Goal: Task Accomplishment & Management: Use online tool/utility

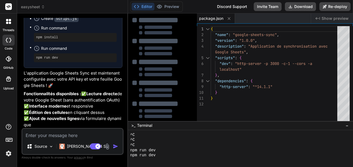
scroll to position [1044, 0]
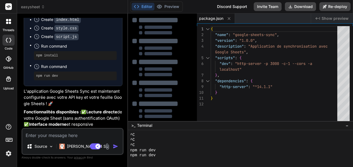
click at [84, 14] on div "Create package.json" at bounding box center [75, 11] width 83 height 6
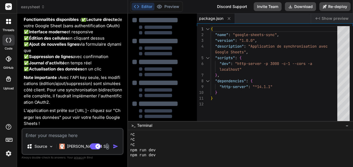
scroll to position [1246, 0]
click at [52, 134] on textarea at bounding box center [72, 134] width 100 height 10
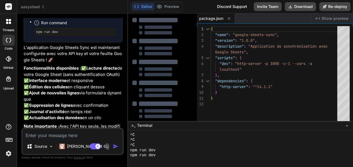
scroll to position [1099, 0]
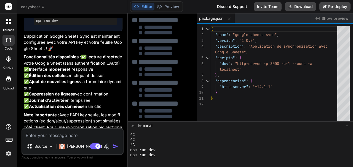
type textarea "r"
type textarea "x"
type textarea "re"
type textarea "x"
type textarea "rel"
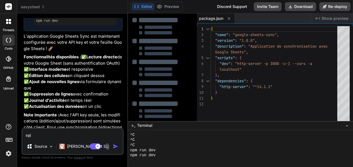
type textarea "x"
type textarea "rela"
type textarea "x"
type textarea "relan"
type textarea "x"
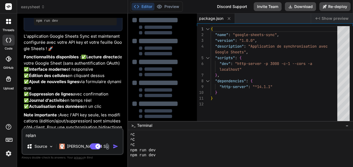
type textarea "relanc"
type textarea "x"
type textarea "relance"
type textarea "x"
type textarea "relance"
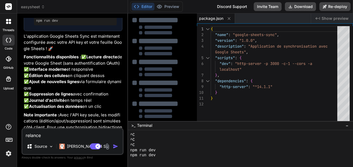
type textarea "x"
type textarea "relance _"
type textarea "x"
type textarea "relance _a"
type textarea "x"
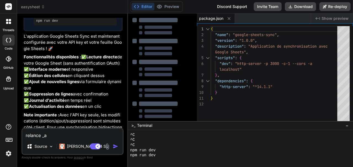
type textarea "relance _"
type textarea "x"
type textarea "relance"
type textarea "x"
type textarea "relance ç"
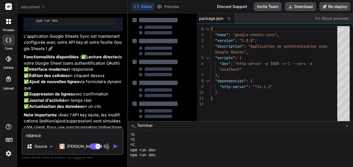
type textarea "x"
type textarea "relance ça"
type textarea "x"
type textarea "relance ça"
type textarea "x"
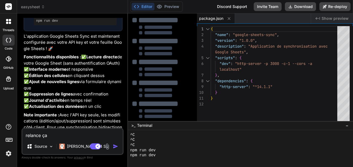
type textarea "relance ça a"
type textarea "x"
type textarea "relance ça a"
type textarea "x"
type textarea "relance ça a b"
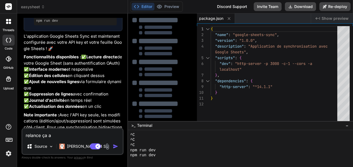
type textarea "x"
type textarea "relance ça a bu"
type textarea "x"
type textarea "relance ça a bug"
type textarea "x"
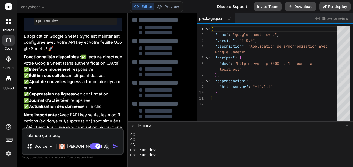
type textarea "relance ça a bugg"
type textarea "x"
type textarea "relance ça a buggé"
type textarea "x"
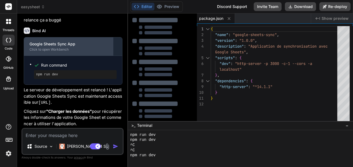
scroll to position [1369, 0]
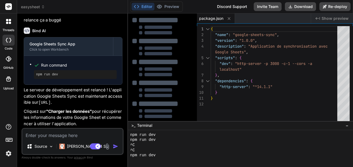
click at [37, 112] on p "Cliquez sur "Charger les données" pour récupérer les informations de votre Goog…" at bounding box center [73, 118] width 99 height 19
type textarea "x"
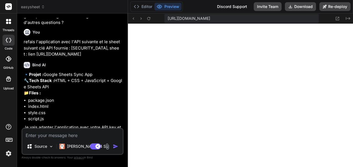
scroll to position [368, 0]
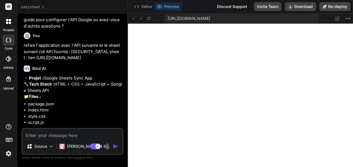
drag, startPoint x: 20, startPoint y: 48, endPoint x: 111, endPoint y: 73, distance: 94.7
click at [111, 73] on div "Bind AI Web Search Created with Pixso. Code Generator You oui Bind AI Google Sh…" at bounding box center [72, 89] width 111 height 153
copy p "refais l'application avec l'API suivante et le sheet suivant clé API fournie : …"
click at [43, 137] on textarea at bounding box center [72, 134] width 100 height 10
paste textarea "refais l'application avec l'API suivante et le sheet suivant clé API fournie : …"
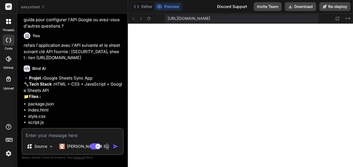
type textarea "x"
type textarea "refais l'application avec l'API suivante et le sheet suivant clé API fournie : …"
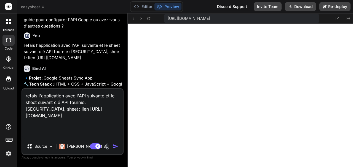
type textarea "x"
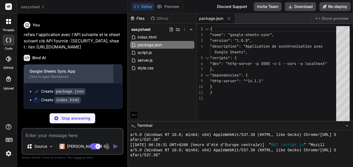
scroll to position [984, 0]
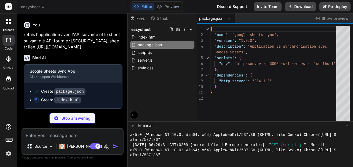
type textarea "x"
type textarea "<script src="script.js"></script> </body> </html>"
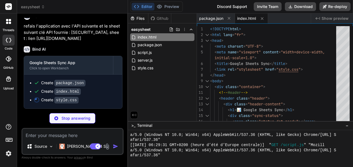
type textarea "x"
type textarea ".modal-content { width: 95%; } }"
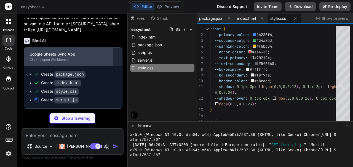
scroll to position [1001, 0]
type textarea "x"
type textarea "} });"
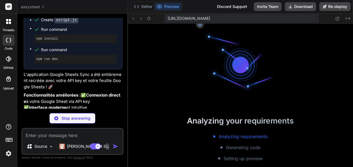
scroll to position [540, 0]
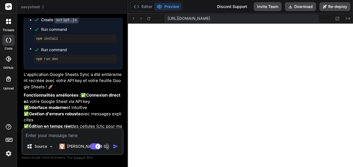
type textarea "x"
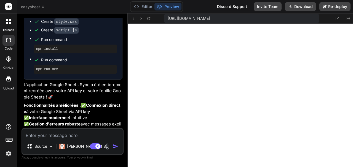
scroll to position [982, 0]
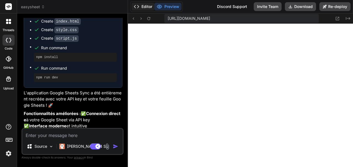
click at [142, 7] on button "Editor" at bounding box center [142, 7] width 23 height 8
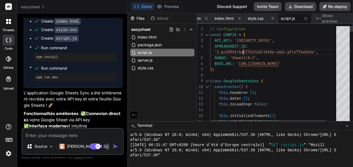
type textarea "// Configuration const CONFIG = { API_KEY: '[ENCRYPTION_KEY]', SPREADSHEET_ID: …"
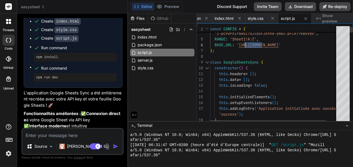
drag, startPoint x: 267, startPoint y: 44, endPoint x: 248, endPoint y: 42, distance: 18.9
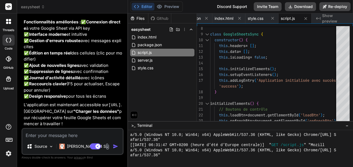
scroll to position [540, 0]
click at [174, 8] on button "Preview" at bounding box center [167, 7] width 27 height 8
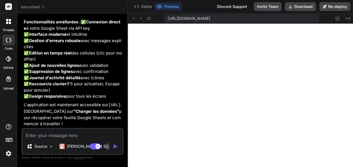
click at [44, 131] on textarea at bounding box center [72, 134] width 100 height 10
type textarea "x"
type textarea "i"
type textarea "x"
type textarea "il"
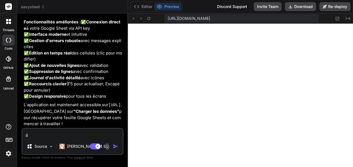
type textarea "x"
type textarea "il"
type textarea "x"
type textarea "il y"
type textarea "x"
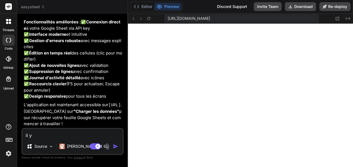
type textarea "il y"
type textarea "x"
type textarea "il y a"
type textarea "x"
type textarea "il y a"
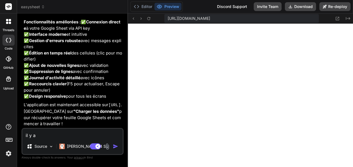
type textarea "x"
type textarea "il y a u"
type textarea "x"
type textarea "il y a un"
type textarea "x"
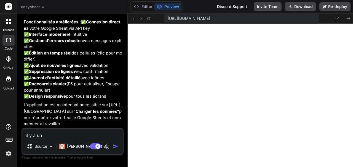
type textarea "il y a une"
type textarea "x"
type textarea "il y a une"
type textarea "x"
type textarea "il y a une e"
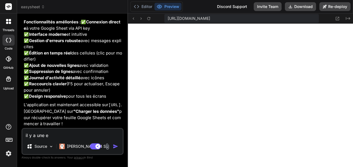
type textarea "x"
type textarea "il y a une er"
type textarea "x"
type textarea "il y a une err"
type textarea "x"
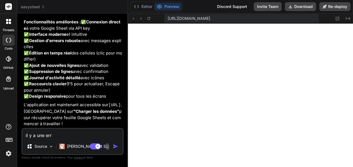
type textarea "il y a une erre"
type textarea "x"
type textarea "il y a une erreu"
type textarea "x"
type textarea "il y a une erreur"
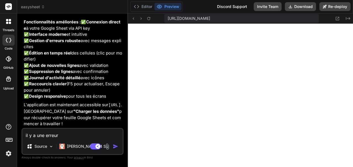
type textarea "x"
type textarea "il y a une erreur"
paste textarea "06:32:25 ❌ Erreur: Erreur HTTP 400: Unable to parse range: Sheet1!A:Z"
type textarea "x"
type textarea "il y a une erreur 06:32:25 ❌ Erreur: Erreur HTTP 400: Unable to parse range: Sh…"
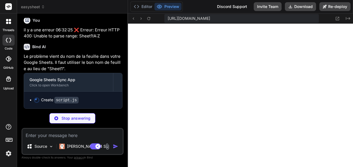
scroll to position [1323, 0]
type textarea "x"
type textarea "try { new GoogleSheetsSync(); } catch (error) { console.error('Erreur lors de l…"
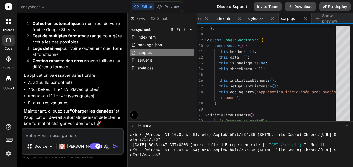
type textarea "x"
click at [171, 9] on button "Preview" at bounding box center [167, 7] width 27 height 8
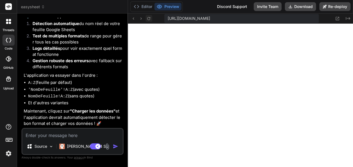
click at [149, 20] on icon at bounding box center [148, 18] width 3 height 3
click at [148, 20] on icon at bounding box center [148, 18] width 3 height 3
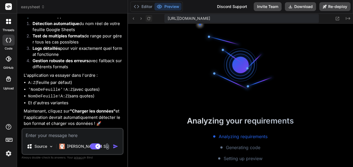
scroll to position [663, 0]
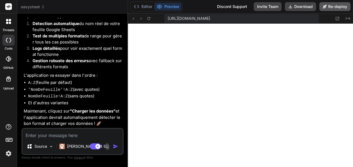
click at [338, 6] on button "Re-deploy" at bounding box center [334, 6] width 31 height 9
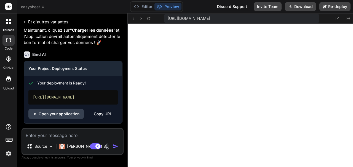
scroll to position [1527, 0]
click at [65, 113] on link "Open your application" at bounding box center [55, 114] width 55 height 10
click at [37, 7] on span "easysheet" at bounding box center [33, 7] width 24 height 6
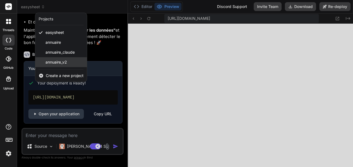
click at [64, 63] on span "annuaire_v2" at bounding box center [55, 63] width 21 height 6
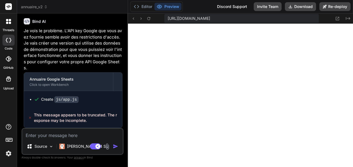
scroll to position [1331, 0]
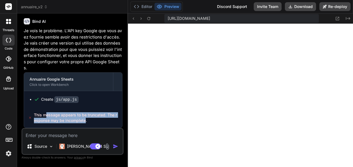
drag, startPoint x: 47, startPoint y: 114, endPoint x: 85, endPoint y: 120, distance: 38.7
click at [85, 120] on span "This message appears to be truncated. The response may be incomplete." at bounding box center [76, 117] width 84 height 11
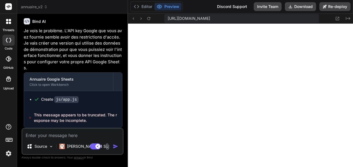
click at [53, 133] on textarea at bounding box center [72, 134] width 100 height 10
type textarea "x"
type textarea "N"
type textarea "x"
type textarea "No"
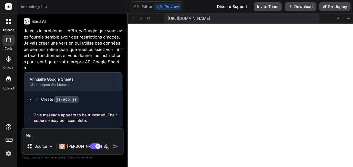
type textarea "x"
type textarea "Non"
type textarea "x"
type textarea "Non"
type textarea "x"
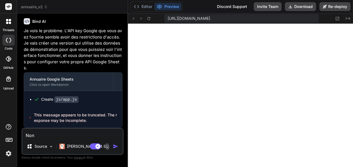
type textarea "Non v"
type textarea "x"
type textarea "Non vo"
type textarea "x"
type textarea "Non voi"
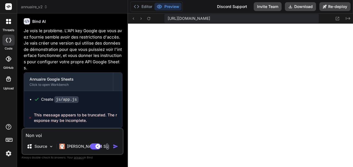
type textarea "x"
type textarea "Non voic"
type textarea "x"
type textarea "Non voici"
type textarea "x"
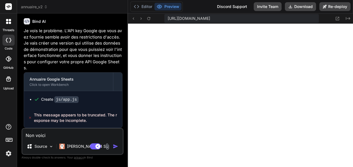
type textarea "Non voici"
type textarea "x"
type textarea "Non voici l"
type textarea "x"
type textarea "Non voici l'"
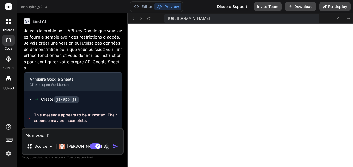
type textarea "x"
type textarea "Non voici l'A"
type textarea "x"
type textarea "Non voici l'AP"
type textarea "x"
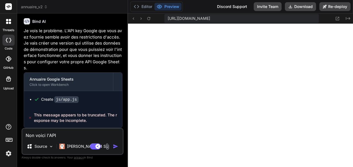
type textarea "Non voici l'API"
click at [41, 7] on span "annuaire_v2" at bounding box center [34, 7] width 27 height 6
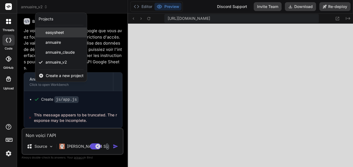
click at [56, 35] on span "easysheet" at bounding box center [54, 33] width 18 height 6
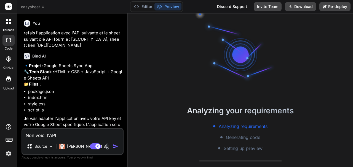
scroll to position [1028, 0]
drag, startPoint x: 115, startPoint y: 59, endPoint x: 19, endPoint y: 33, distance: 99.0
click at [19, 32] on div "Bind AI Web Search Created with Pixso. Code Generator You refais l'application …" at bounding box center [72, 89] width 111 height 153
copy p "refais l'application avec l'API suivante et le sheet suivant clé API fournie : …"
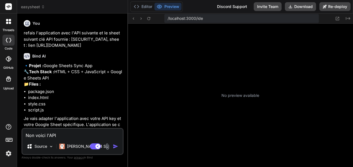
click at [36, 5] on span "easysheet" at bounding box center [33, 7] width 24 height 6
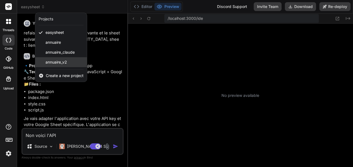
click at [49, 61] on span "annuaire_v2" at bounding box center [55, 63] width 21 height 6
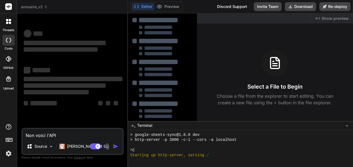
scroll to position [1173, 0]
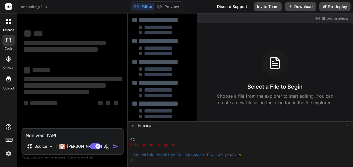
drag, startPoint x: 61, startPoint y: 134, endPoint x: 21, endPoint y: 129, distance: 39.4
click at [21, 129] on div "Non voici l'API Source [PERSON_NAME] 4 S.. Agent Mode. When this toggle is acti…" at bounding box center [72, 141] width 102 height 27
paste textarea "refais l'application avec l'API suivante et le sheet suivant clé API fournie : …"
type textarea "x"
type textarea "refais l'application avec l'API suivante et le sheet suivant clé API fournie : …"
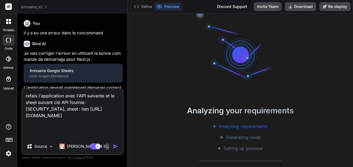
scroll to position [1198, 0]
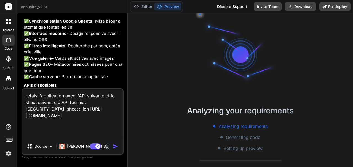
type textarea "x"
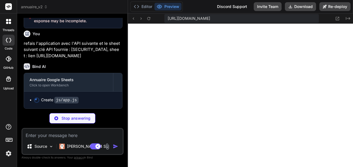
scroll to position [1443, 0]
type textarea "x"
click at [108, 119] on div "Stop answering" at bounding box center [72, 118] width 102 height 10
click at [62, 102] on code "js/app.js" at bounding box center [66, 100] width 24 height 7
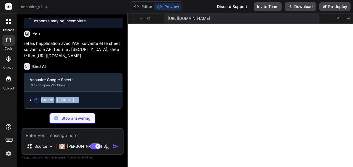
click at [62, 102] on code "js/app.js" at bounding box center [66, 100] width 24 height 7
click at [74, 101] on code "js/app.js" at bounding box center [66, 100] width 24 height 7
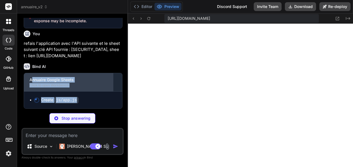
drag, startPoint x: 79, startPoint y: 101, endPoint x: 31, endPoint y: 82, distance: 51.7
click at [31, 82] on div "Annuaire Google Sheets Click to open Workbench Create js/app.js" at bounding box center [73, 91] width 99 height 36
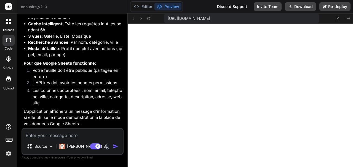
scroll to position [1640, 0]
click at [150, 18] on icon at bounding box center [148, 18] width 5 height 5
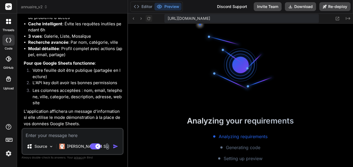
scroll to position [1748, 0]
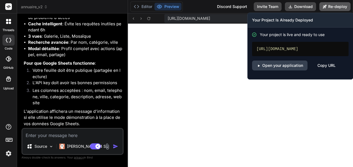
click at [339, 6] on button "Re-deploy" at bounding box center [334, 6] width 31 height 9
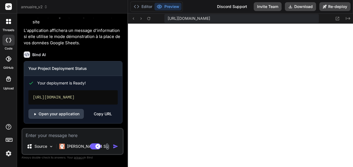
scroll to position [1721, 0]
click at [57, 113] on link "Open your application" at bounding box center [55, 114] width 55 height 10
click at [164, 6] on button "Preview" at bounding box center [167, 7] width 27 height 8
click at [67, 134] on textarea at bounding box center [72, 134] width 100 height 10
type textarea "x"
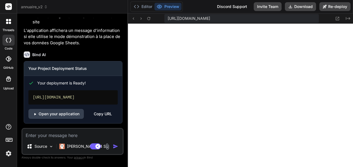
type textarea "D"
type textarea "x"
type textarea "Da"
type textarea "x"
type textarea "[PERSON_NAME]"
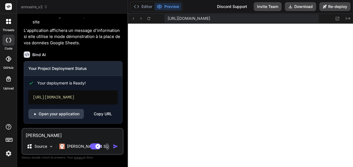
type textarea "x"
type textarea "Dans"
type textarea "x"
type textarea "Dans"
type textarea "x"
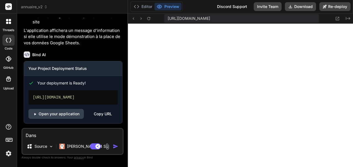
type textarea "Dans l"
type textarea "x"
type textarea "Dans la"
type textarea "x"
type textarea "Dans la"
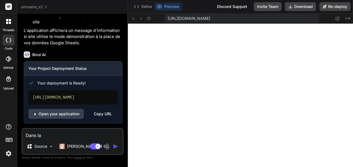
type textarea "x"
type textarea "Dans la b"
type textarea "x"
type textarea "Dans la bar"
type textarea "x"
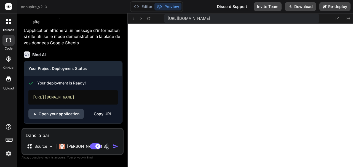
type textarea "Dans la barr"
type textarea "x"
type textarea "Dans la barre"
type textarea "x"
type textarea "Dans la barre"
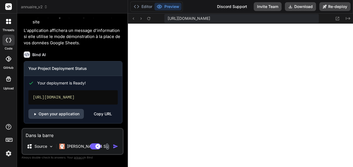
type textarea "x"
type textarea "Dans la barre d"
type textarea "x"
type textarea "Dans la barre de"
type textarea "x"
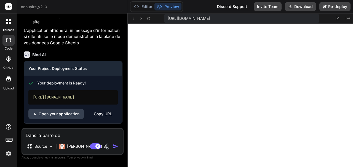
type textarea "Dans la barre de"
type textarea "x"
type textarea "Dans la barre de f"
type textarea "x"
type textarea "Dans la barre de fu"
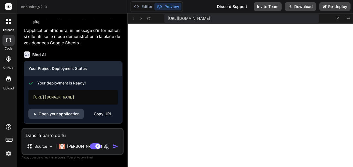
type textarea "x"
type textarea "Dans la barre de fuk"
type textarea "x"
type textarea "Dans la barre de fukt"
type textarea "x"
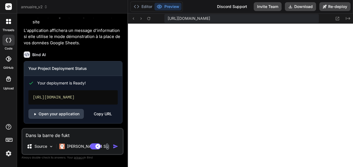
type textarea "Dans la barre de fuktr"
type textarea "x"
type textarea "Dans la barre de fukt"
type textarea "x"
type textarea "Dans la barre de fuk"
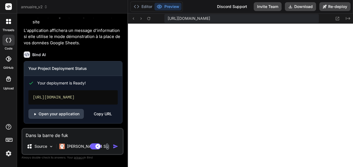
type textarea "x"
type textarea "Dans la barre de fu"
type textarea "x"
type textarea "Dans la barre de f"
type textarea "x"
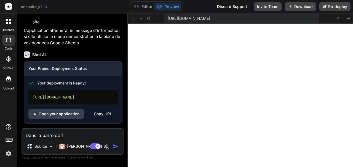
type textarea "Dans la barre de fi"
type textarea "x"
type textarea "Dans la barre de fil"
type textarea "x"
type textarea "Dans la barre de filt"
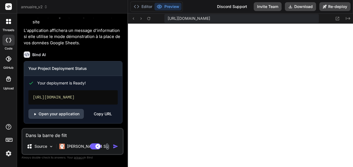
type textarea "x"
type textarea "Dans la barre de filtr,"
type textarea "x"
type textarea "Dans la barre de filtr,e"
type textarea "x"
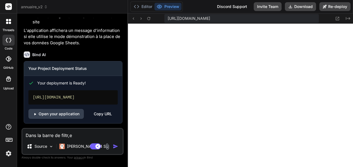
type textarea "Dans la barre de filtr,"
type textarea "x"
type textarea "Dans la barre de filtr"
type textarea "x"
type textarea "Dans la barre de filtre"
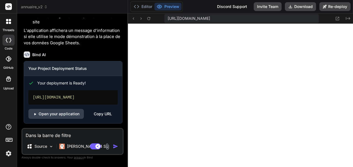
type textarea "x"
type textarea "Dans la barre de filtre,"
type textarea "x"
type textarea "Dans la barre de filtre,"
type textarea "x"
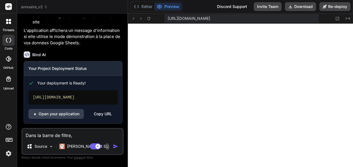
type textarea "Dans la barre de filtre, t"
type textarea "x"
type textarea "Dans la barre de filtre, tu"
type textarea "x"
type textarea "Dans la barre de filtre, tu"
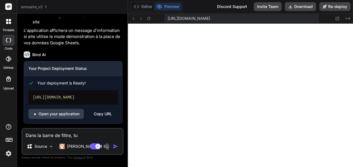
type textarea "x"
type textarea "Dans la barre de filtre, tu a"
type textarea "x"
type textarea "Dans la barre de filtre, tu aj"
type textarea "x"
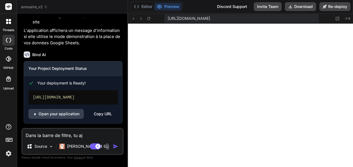
type textarea "Dans la barre de filtre, tu ajo"
type textarea "x"
type textarea "Dans la barre de filtre, tu ajou"
type textarea "x"
type textarea "Dans la barre de filtre, tu ajout"
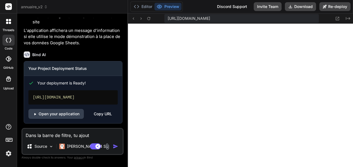
type textarea "x"
type textarea "Dans la barre de filtre, tu ajoute"
type textarea "x"
type textarea "Dans la barre de filtre, tu ajouter"
type textarea "x"
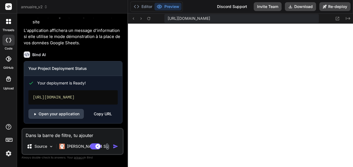
type textarea "Dans la barre de filtre, tu ajoutera"
type textarea "x"
type textarea "Dans la barre de filtre, tu ajouter"
type textarea "x"
type textarea "Dans la barre de filtre, tu ajoute"
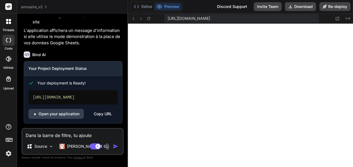
type textarea "x"
type textarea "Dans la barre de filtre, tu ajout"
type textarea "x"
type textarea "Dans la barre de filtre, tu ajou"
type textarea "x"
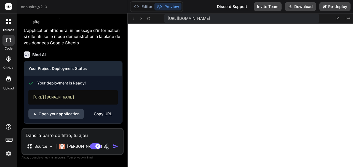
type textarea "Dans la barre de filtre, tu ajo"
type textarea "x"
type textarea "Dans la barre de filtre, tu aj"
type textarea "x"
type textarea "Dans la barre de filtre, tu a"
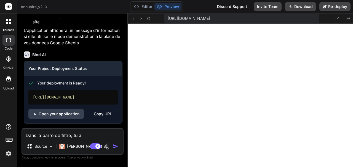
type textarea "x"
type textarea "Dans la barre de filtre, tu"
type textarea "x"
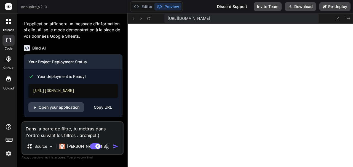
scroll to position [1727, 0]
click at [70, 129] on textarea "Dans la barre de filtre, tu mettras dans l'ordre suivant les filtres : archipel…" at bounding box center [72, 130] width 100 height 17
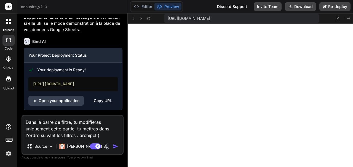
click at [100, 136] on textarea "Dans la barre de filtre, tu modifieras uniquement cette partie, tu mettras dans…" at bounding box center [72, 127] width 100 height 23
click at [104, 137] on textarea "Dans la barre de filtre, tu modifieras uniquement cette partie, tu mettras dans…" at bounding box center [72, 127] width 100 height 23
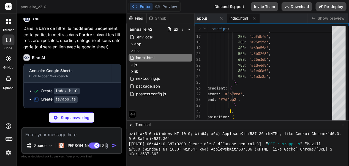
scroll to position [1798, 0]
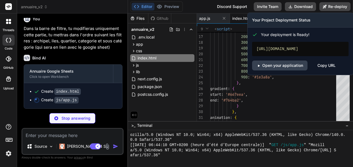
click at [328, 64] on div "Copy URL" at bounding box center [326, 66] width 18 height 10
click at [287, 50] on div "[URL][DOMAIN_NAME]" at bounding box center [300, 49] width 96 height 14
click at [288, 49] on div "[URL][DOMAIN_NAME]" at bounding box center [300, 49] width 96 height 14
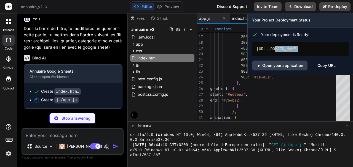
drag, startPoint x: 334, startPoint y: 49, endPoint x: 256, endPoint y: 48, distance: 78.2
click at [256, 48] on div "[URL][DOMAIN_NAME]" at bounding box center [300, 49] width 96 height 14
click at [288, 34] on span "Your deployment is Ready!" at bounding box center [285, 35] width 48 height 6
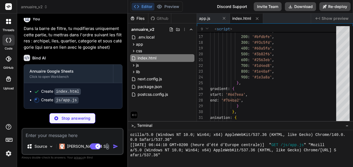
click at [204, 5] on div "Editor Preview Discord Support Invite Team Download Re-deploy" at bounding box center [240, 6] width 225 height 13
click at [245, 20] on span "index.html" at bounding box center [241, 19] width 19 height 6
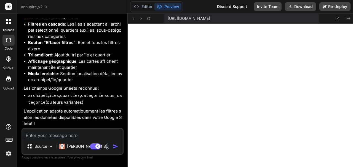
scroll to position [2024, 0]
drag, startPoint x: 53, startPoint y: 66, endPoint x: 112, endPoint y: 72, distance: 58.7
click at [112, 40] on li "Filtres en cascade : Les îles s'adaptent à l'archipel sélectionné, quartiers au…" at bounding box center [75, 30] width 94 height 19
click at [102, 52] on li "Bouton "Effacer filtres" : Remet tous les filtres à zéro" at bounding box center [75, 46] width 94 height 12
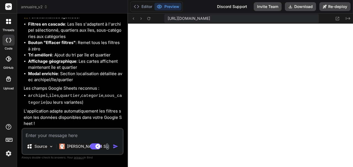
drag, startPoint x: 47, startPoint y: 89, endPoint x: 86, endPoint y: 103, distance: 41.0
click at [86, 103] on li "archipel , iles , quartier , categorie , sous_categorie (ou leurs variantes)" at bounding box center [75, 99] width 94 height 13
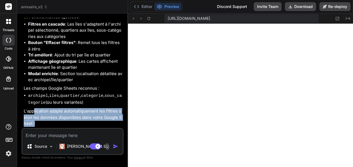
drag, startPoint x: 34, startPoint y: 111, endPoint x: 98, endPoint y: 121, distance: 64.2
click at [98, 121] on p "L'application adapte automatiquement les filtres selon les données disponibles …" at bounding box center [73, 117] width 99 height 19
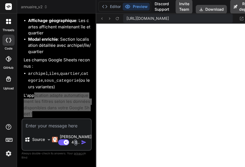
scroll to position [2242, 0]
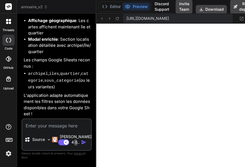
click at [57, 126] on textarea at bounding box center [56, 124] width 69 height 10
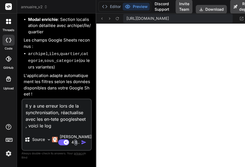
paste textarea "app.js:323 En-têtes détectées: (17) ["nom_de_l'entreprise", 'categories', 'sous…"
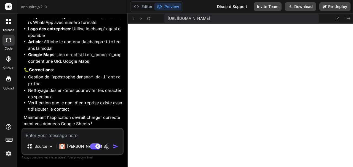
scroll to position [2444, 0]
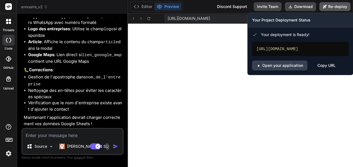
click at [341, 6] on button "Re-deploy" at bounding box center [334, 6] width 31 height 9
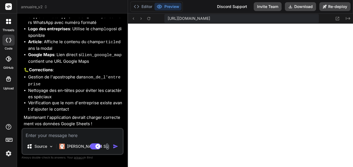
click at [61, 138] on textarea at bounding box center [72, 134] width 100 height 10
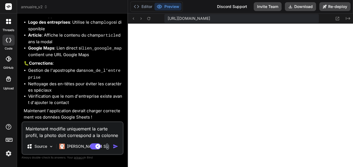
paste textarea "Logo"
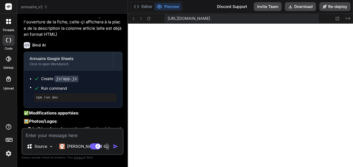
scroll to position [2443, 0]
click at [7, 39] on icon at bounding box center [9, 40] width 6 height 4
click at [39, 6] on span "annuaire_v2" at bounding box center [34, 7] width 27 height 6
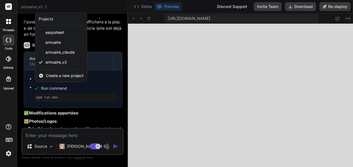
click at [61, 78] on span "Create a new project" at bounding box center [65, 76] width 38 height 6
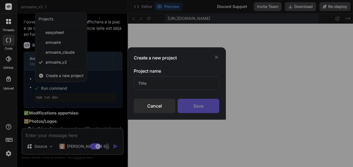
click at [146, 80] on input "text" at bounding box center [176, 83] width 85 height 13
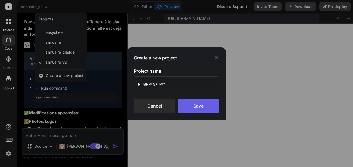
click at [200, 108] on div "Save" at bounding box center [198, 106] width 42 height 14
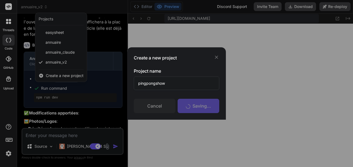
click at [78, 4] on div "Create a new project Project name pingpongshow Cancel Saving..." at bounding box center [176, 83] width 353 height 167
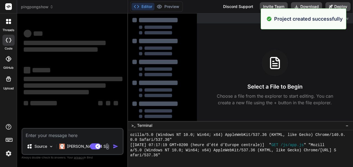
scroll to position [2469, 0]
click at [42, 7] on span "pingpongshow" at bounding box center [37, 7] width 33 height 6
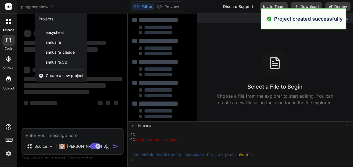
click at [75, 1] on div at bounding box center [176, 83] width 353 height 167
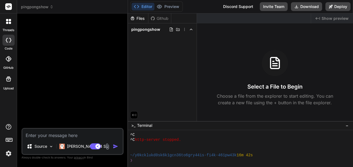
click at [60, 133] on textarea at bounding box center [72, 134] width 100 height 10
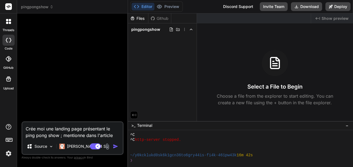
click at [60, 134] on textarea "Crée moi une landing page présentant le ping pong show ; mentionne dans l'artic…" at bounding box center [72, 130] width 100 height 17
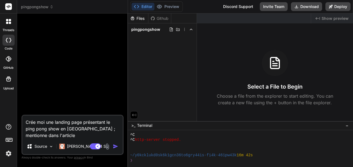
click at [60, 134] on textarea "Crée moi une landing page présentant le ping pong show en [GEOGRAPHIC_DATA] ; m…" at bounding box center [72, 127] width 100 height 23
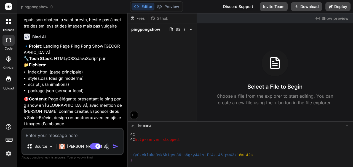
scroll to position [65, 0]
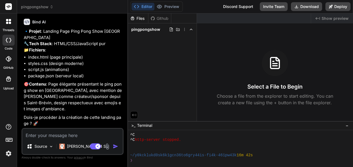
click at [60, 132] on textarea at bounding box center [72, 134] width 100 height 10
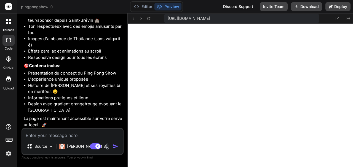
scroll to position [2823, 0]
click at [336, 6] on button "Deploy" at bounding box center [337, 6] width 25 height 9
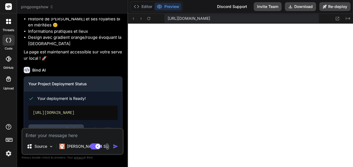
scroll to position [433, 0]
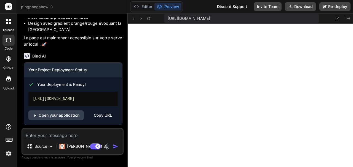
click at [39, 6] on span "pingpongshow" at bounding box center [37, 7] width 33 height 6
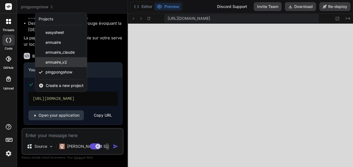
click at [54, 63] on span "annuaire_v2" at bounding box center [55, 63] width 21 height 6
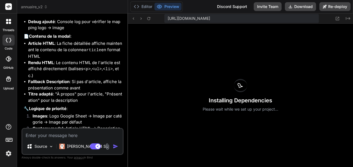
scroll to position [1344, 0]
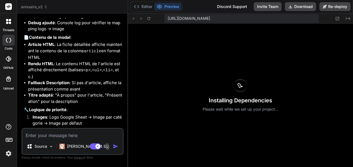
click at [44, 7] on span "annuaire_v2" at bounding box center [34, 7] width 27 height 6
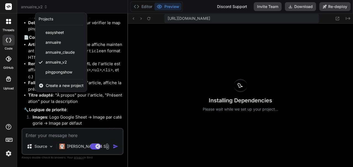
click at [168, 87] on div at bounding box center [176, 83] width 353 height 167
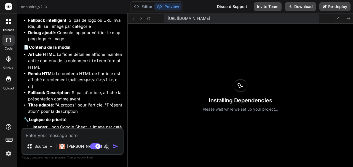
scroll to position [1362, 0]
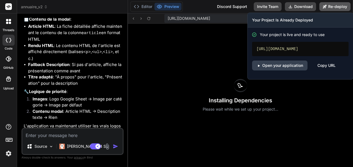
click at [331, 6] on button "Re-deploy" at bounding box center [334, 6] width 31 height 9
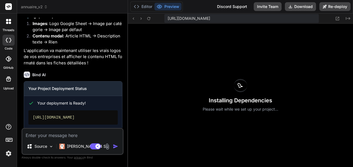
scroll to position [1443, 0]
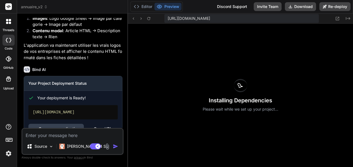
click at [40, 134] on textarea at bounding box center [72, 134] width 100 height 10
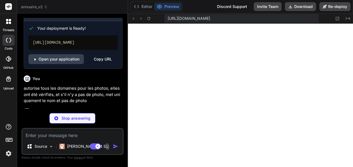
scroll to position [1542, 0]
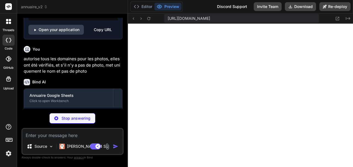
click at [47, 134] on textarea at bounding box center [72, 134] width 100 height 10
click at [41, 7] on span "annuaire_v2" at bounding box center [34, 7] width 27 height 6
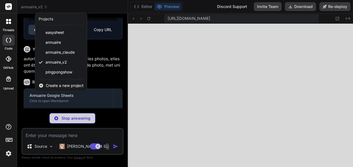
click at [112, 52] on div at bounding box center [176, 83] width 353 height 167
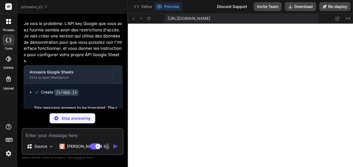
scroll to position [0, 0]
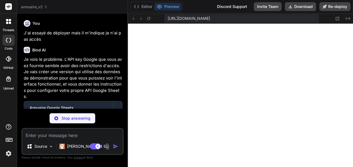
click at [34, 9] on span "annuaire_v2" at bounding box center [34, 7] width 27 height 6
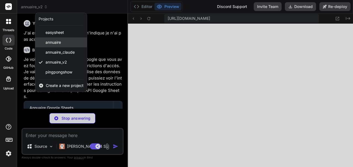
click at [62, 43] on div "annuaire" at bounding box center [61, 42] width 52 height 10
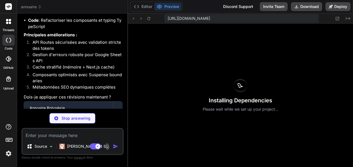
scroll to position [1459, 0]
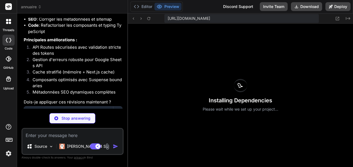
click at [7, 61] on icon at bounding box center [9, 59] width 6 height 6
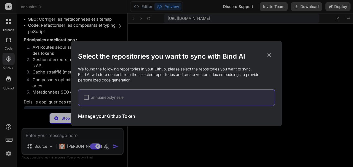
click at [99, 96] on span "annuairepolynesie" at bounding box center [107, 98] width 33 height 6
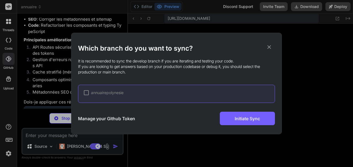
click at [85, 94] on div at bounding box center [86, 92] width 5 height 5
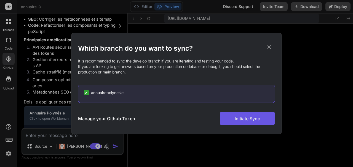
scroll to position [2895, 0]
click at [266, 48] on icon at bounding box center [269, 47] width 6 height 6
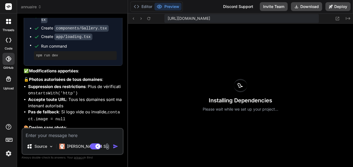
scroll to position [1783, 0]
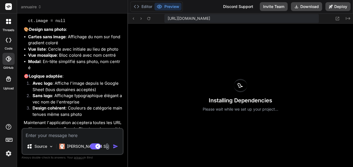
click at [40, 8] on icon at bounding box center [40, 7] width 2 height 1
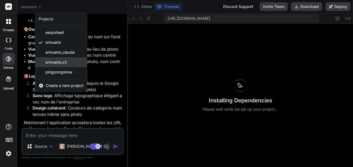
click at [55, 63] on span "annuaire_v2" at bounding box center [55, 63] width 21 height 6
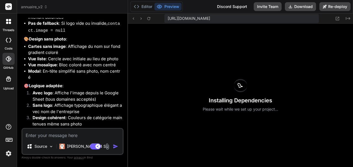
scroll to position [1508, 0]
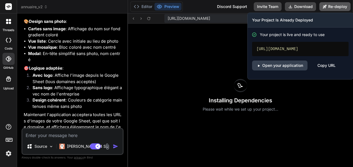
click at [340, 6] on button "Re-deploy" at bounding box center [334, 6] width 31 height 9
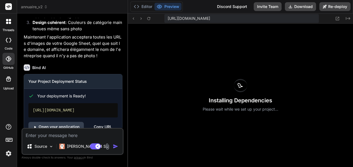
scroll to position [1589, 0]
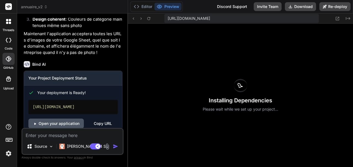
click at [47, 119] on link "Open your application" at bounding box center [55, 124] width 55 height 10
click at [40, 132] on textarea at bounding box center [72, 134] width 100 height 10
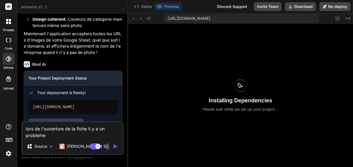
paste textarea "(index):1 Uncaught ReferenceError: So9asNBn0R9RL6EKbES1 is not defined at HTMLD…"
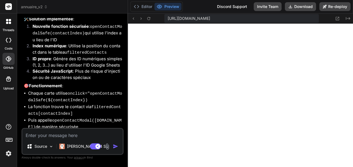
scroll to position [1899, 0]
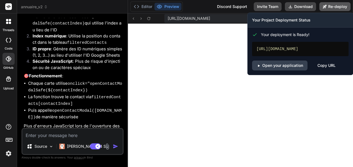
click at [342, 6] on button "Re-deploy" at bounding box center [334, 6] width 31 height 9
click at [274, 66] on link "Open your application" at bounding box center [279, 66] width 55 height 10
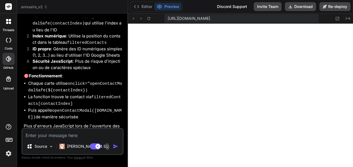
click at [51, 135] on textarea at bounding box center [72, 134] width 100 height 10
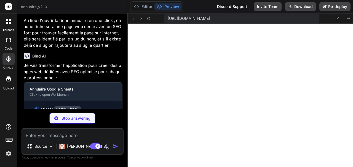
scroll to position [2031, 0]
click at [8, 139] on icon at bounding box center [9, 140] width 8 height 8
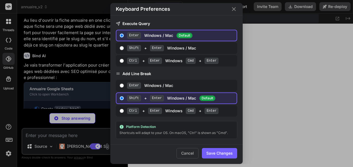
click at [235, 10] on icon "Close" at bounding box center [233, 9] width 7 height 7
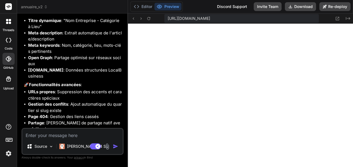
scroll to position [2304, 0]
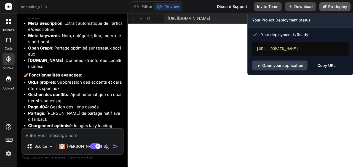
click at [338, 7] on button "Re-deploy" at bounding box center [334, 6] width 31 height 9
click at [280, 67] on link "Open your application" at bounding box center [279, 66] width 55 height 10
